Goal: Transaction & Acquisition: Purchase product/service

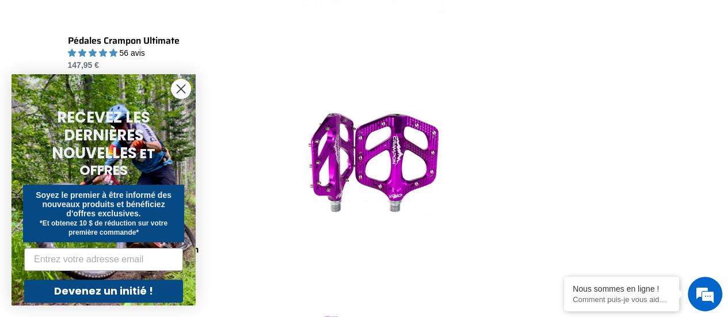
click at [182, 87] on circle "Fermer la boîte de dialogue" at bounding box center [181, 88] width 19 height 19
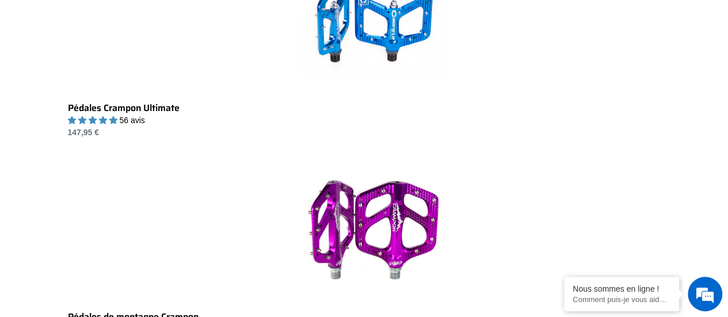
scroll to position [391, 0]
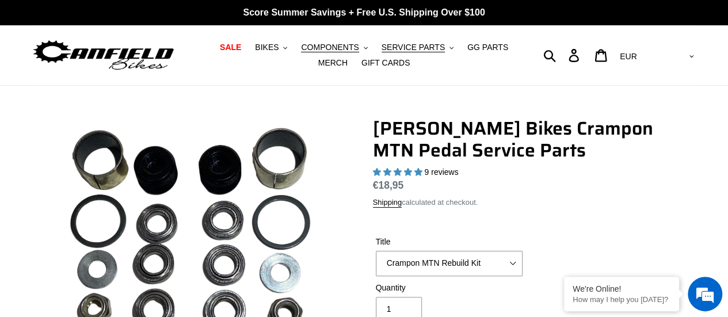
scroll to position [60, 0]
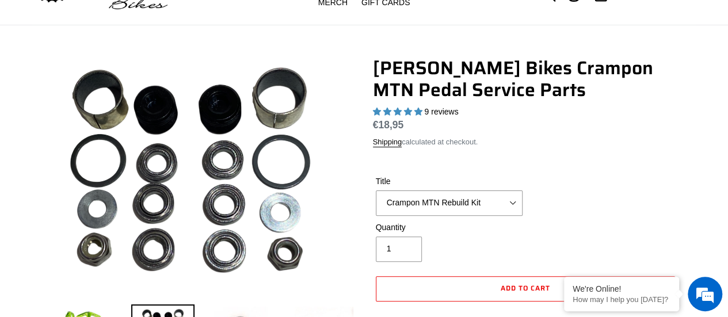
select select "highest-rating"
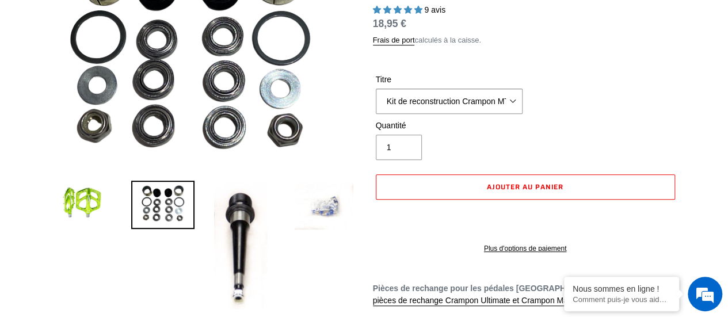
scroll to position [0, 0]
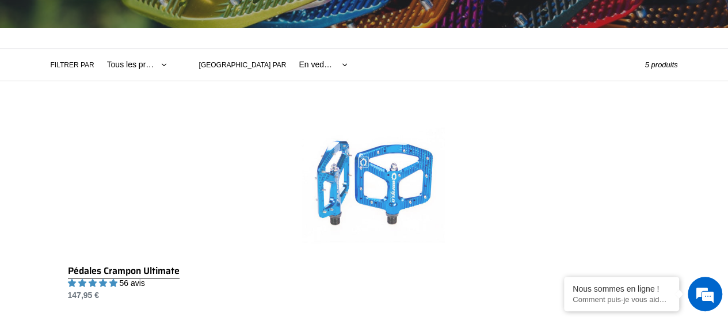
click at [410, 195] on link "Pédales Crampon Ultimate" at bounding box center [373, 207] width 610 height 189
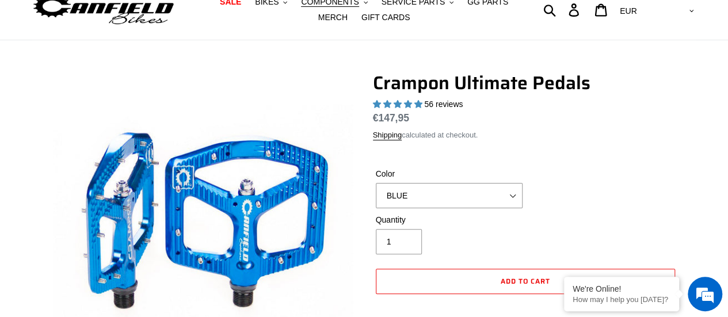
select select "highest-rating"
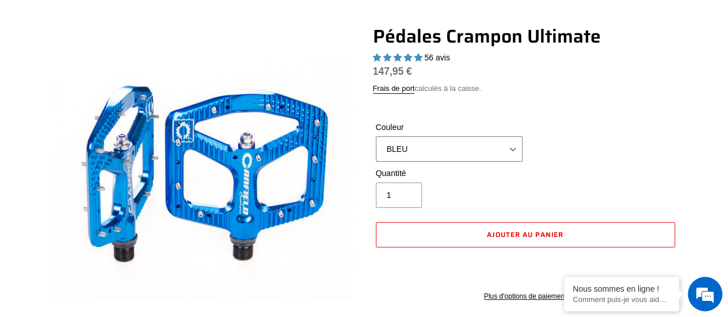
click at [513, 147] on select "BLEU ROUGE VIOLET FURTIVITÉ BRONZE GRIS TURQUOISE NOIR BRILLANT BAJA GOLD PNW V…" at bounding box center [449, 148] width 147 height 25
select select "GREY"
click at [376, 136] on select "BLEU ROUGE VIOLET FURTIVITÉ BRONZE GRIS TURQUOISE NOIR BRILLANT BAJA GOLD PNW V…" at bounding box center [449, 148] width 147 height 25
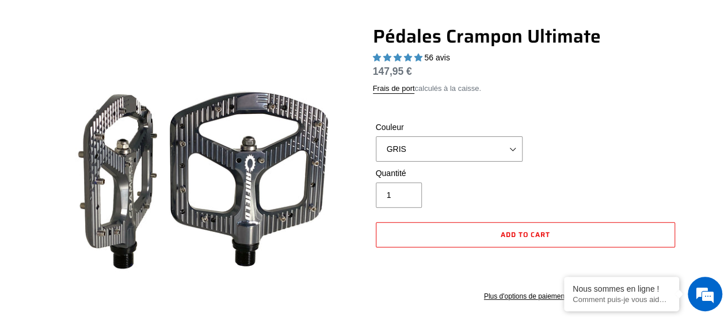
click at [595, 173] on div "Quantité 1" at bounding box center [525, 191] width 305 height 46
click at [657, 155] on div "Couleur BLEU ROUGE VIOLET FURTIVITÉ BRONZE GRIS [GEOGRAPHIC_DATA] NOIR BRILLANT…" at bounding box center [525, 144] width 305 height 46
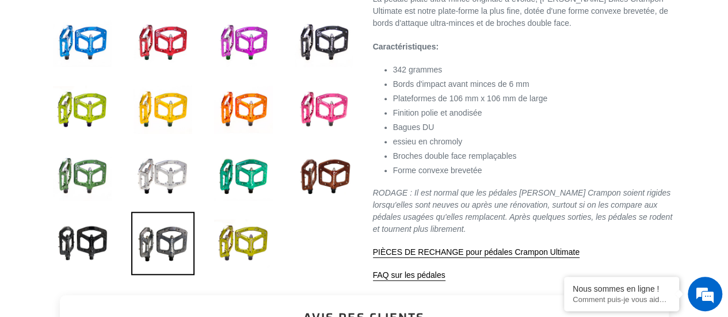
scroll to position [437, 0]
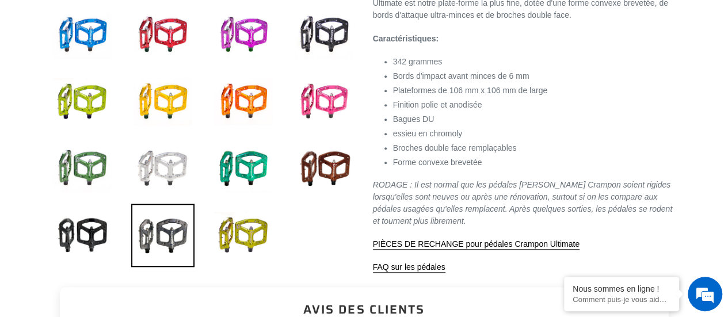
click at [180, 163] on img at bounding box center [162, 168] width 63 height 63
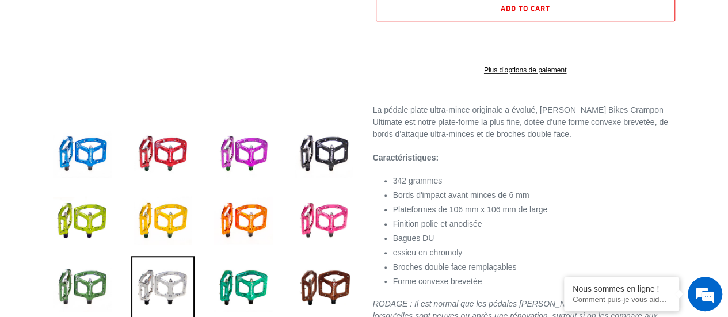
scroll to position [207, 0]
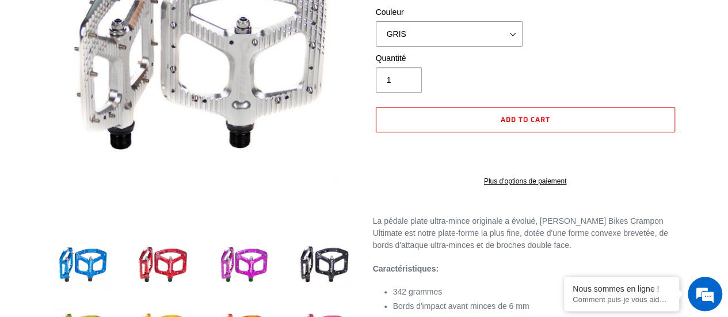
click at [638, 56] on div "Quantité 1" at bounding box center [525, 75] width 305 height 46
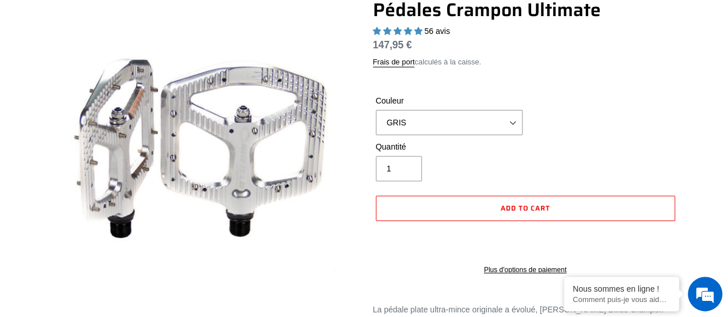
scroll to position [115, 0]
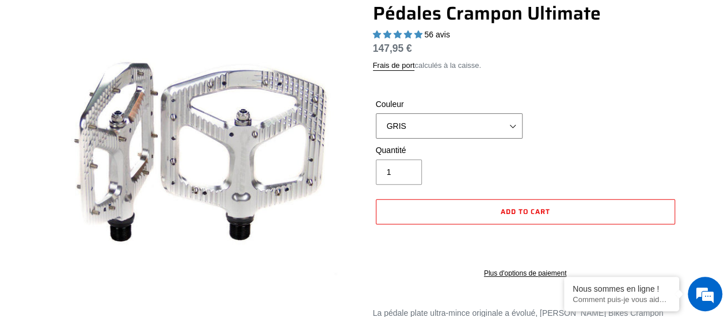
click at [513, 126] on select "BLEU ROUGE VIOLET FURTIVITÉ BRONZE GRIS TURQUOISE NOIR BRILLANT BAJA GOLD PNW V…" at bounding box center [449, 125] width 147 height 25
click at [376, 113] on select "BLEU ROUGE VIOLET FURTIVITÉ BRONZE GRIS TURQUOISE NOIR BRILLANT BAJA GOLD PNW V…" at bounding box center [449, 125] width 147 height 25
click at [573, 122] on div "Couleur BLEU ROUGE VIOLET FURTIVITÉ BRONZE GRIS [GEOGRAPHIC_DATA] NOIR BRILLANT…" at bounding box center [525, 121] width 305 height 46
click at [414, 33] on span "4,95 étoiles" at bounding box center [418, 34] width 8 height 7
click at [535, 104] on div "Couleur BLEU ROUGE VIOLET FURTIVITÉ BRONZE GRIS [GEOGRAPHIC_DATA] NOIR BRILLANT…" at bounding box center [525, 121] width 305 height 46
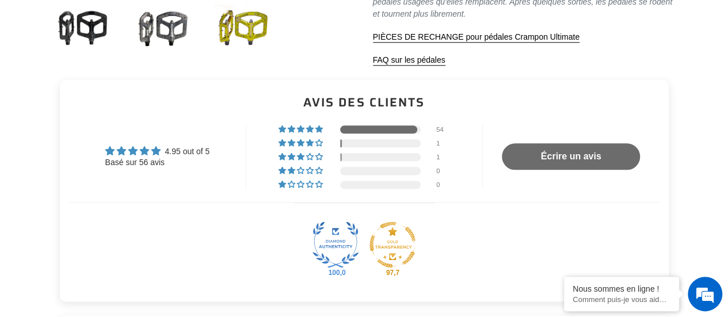
scroll to position [668, 0]
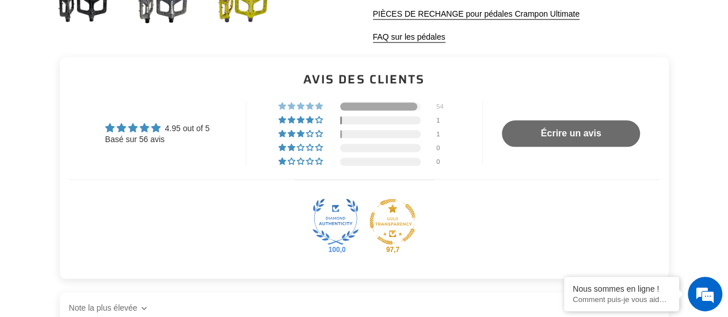
click at [368, 105] on div at bounding box center [378, 106] width 77 height 8
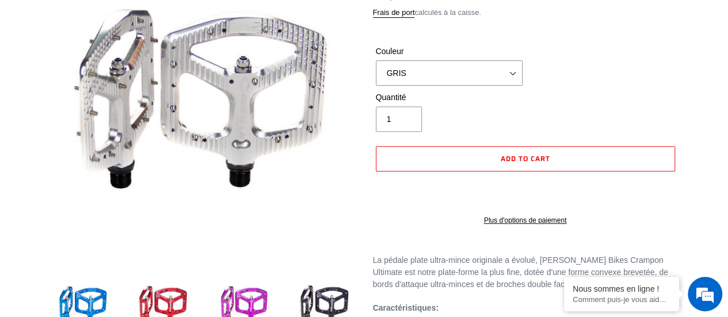
scroll to position [150, 0]
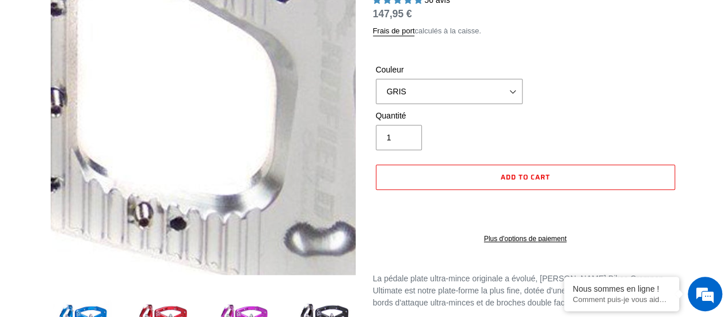
click at [214, 138] on img at bounding box center [172, 73] width 1179 height 1179
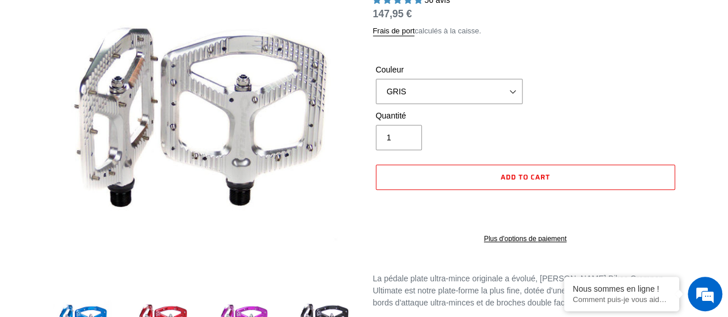
click at [621, 102] on div "Couleur BLEU ROUGE VIOLET FURTIVITÉ BRONZE GRIS [GEOGRAPHIC_DATA] NOIR BRILLANT…" at bounding box center [525, 87] width 305 height 46
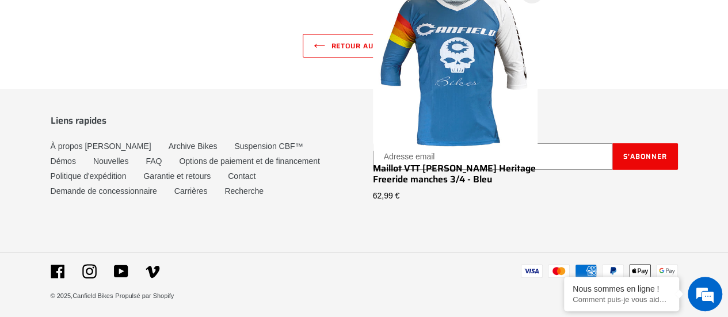
scroll to position [0, 0]
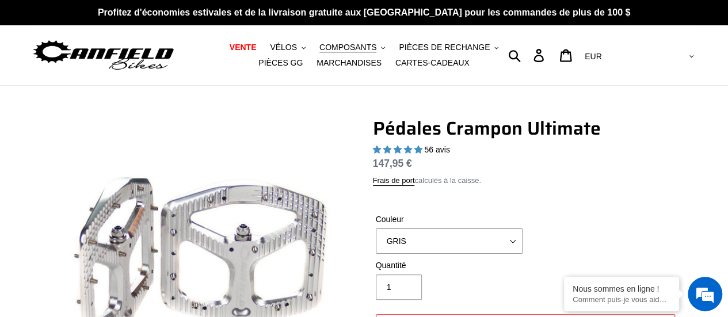
click at [675, 135] on h1 "Pédales Crampon Ultimate" at bounding box center [525, 128] width 305 height 22
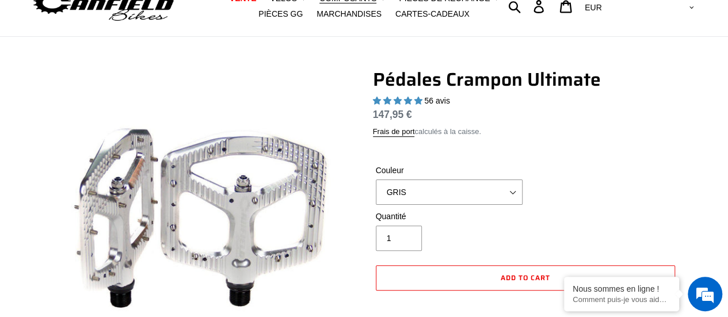
scroll to position [46, 0]
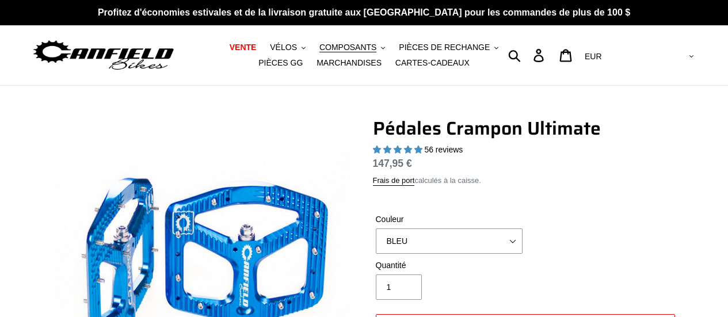
select select "highest-rating"
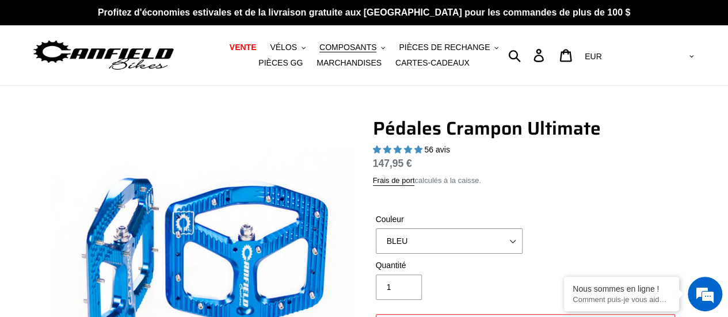
drag, startPoint x: 0, startPoint y: 0, endPoint x: 663, endPoint y: 222, distance: 699.2
click at [663, 222] on div "Couleur BLEU ROUGE VIOLET FURTIVITÉ BRONZE GRIS [GEOGRAPHIC_DATA] NOIR BRILLANT…" at bounding box center [525, 237] width 305 height 46
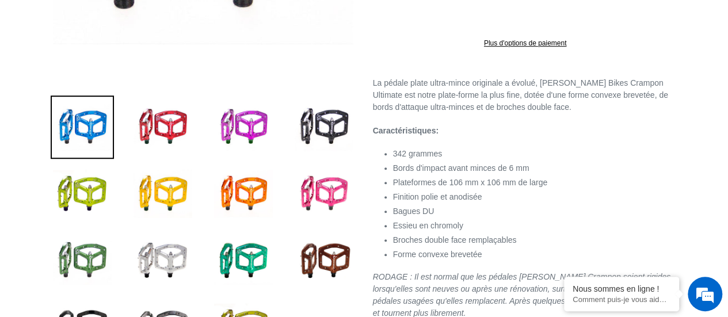
scroll to position [276, 0]
